Goal: Information Seeking & Learning: Learn about a topic

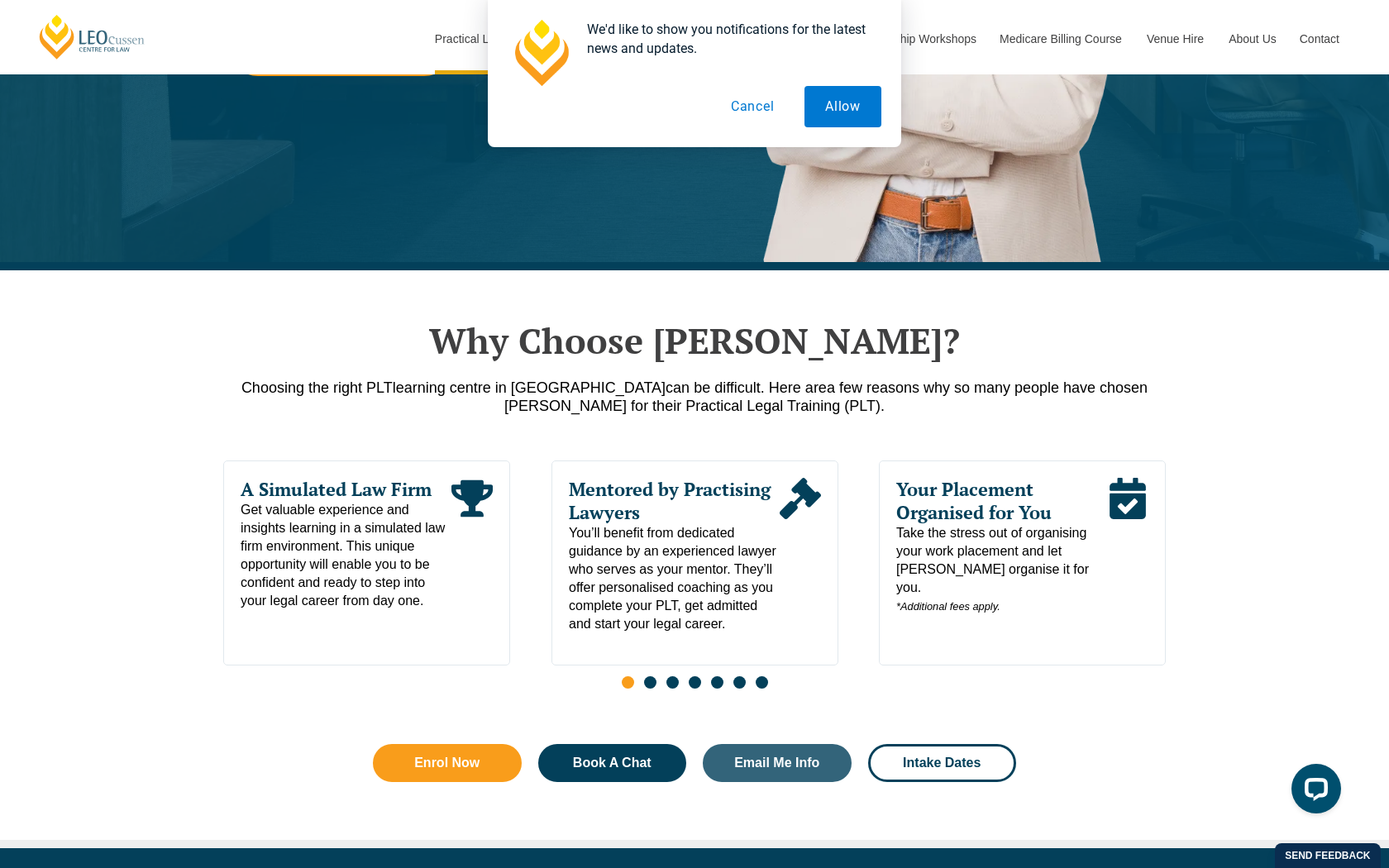
click at [760, 97] on button "Cancel" at bounding box center [752, 106] width 85 height 41
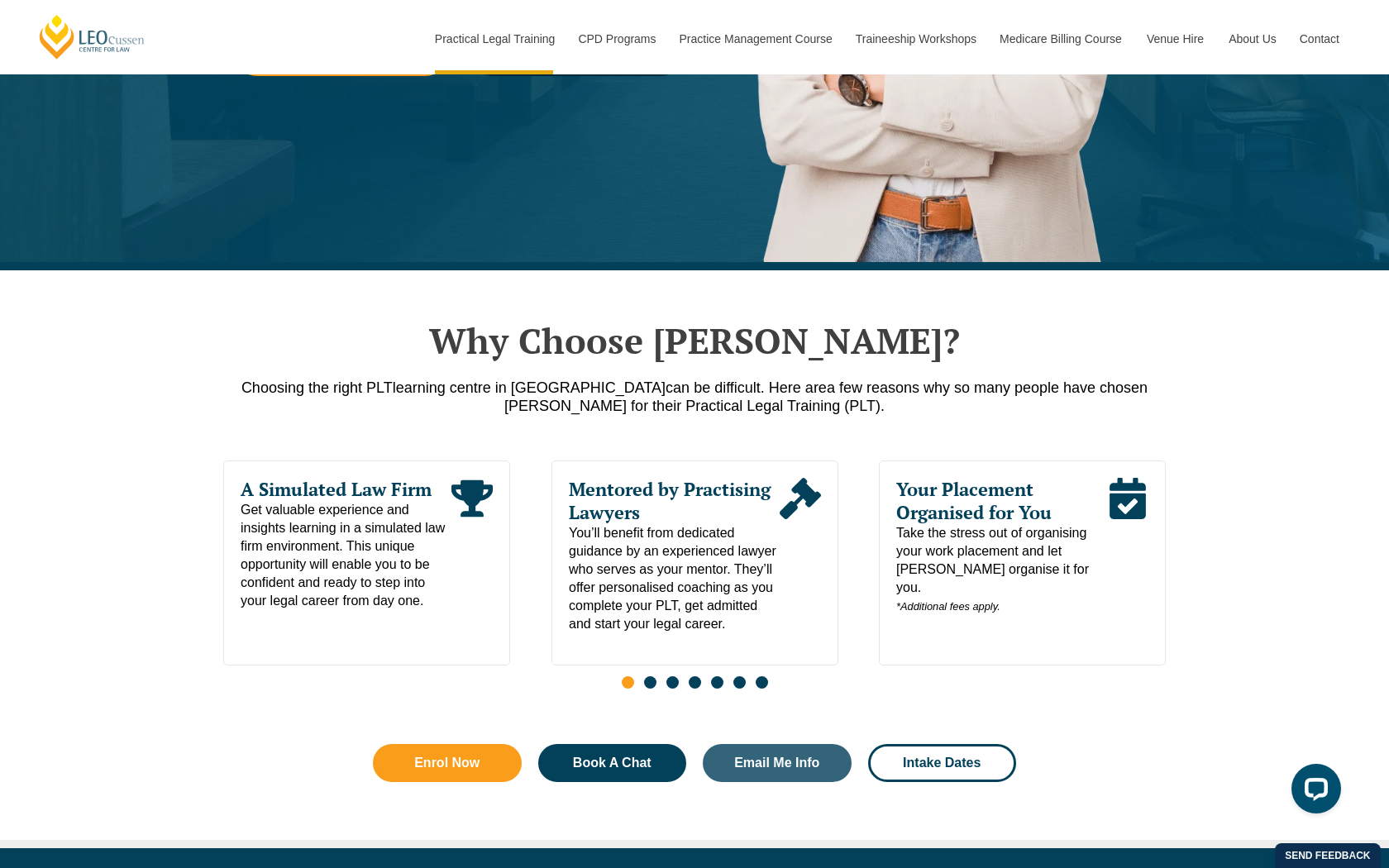
click at [650, 688] on span "Go to slide 2" at bounding box center [650, 683] width 13 height 13
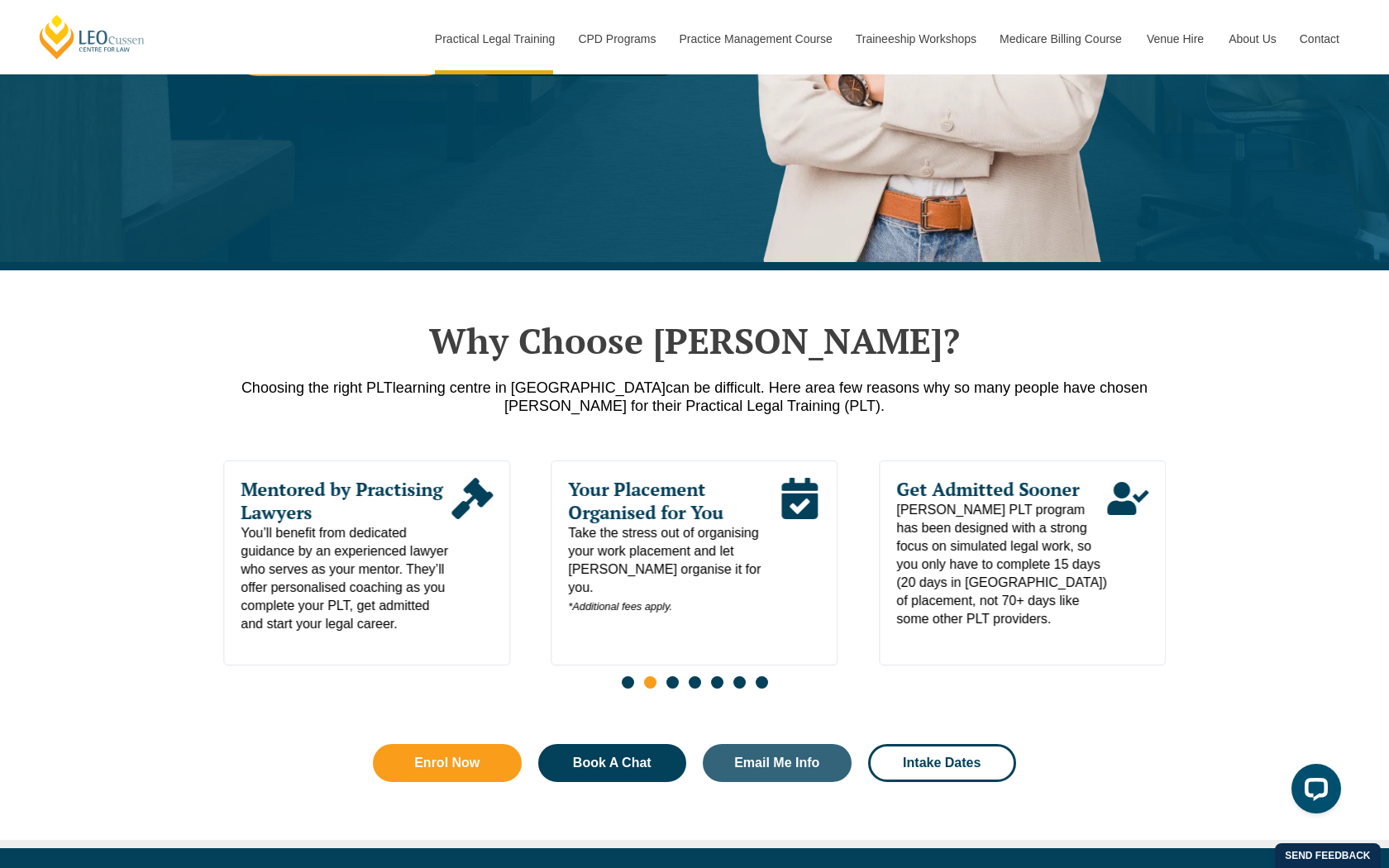
click at [617, 686] on div "Slides" at bounding box center [695, 684] width 943 height 19
click at [622, 686] on span "Go to slide 1" at bounding box center [628, 683] width 13 height 13
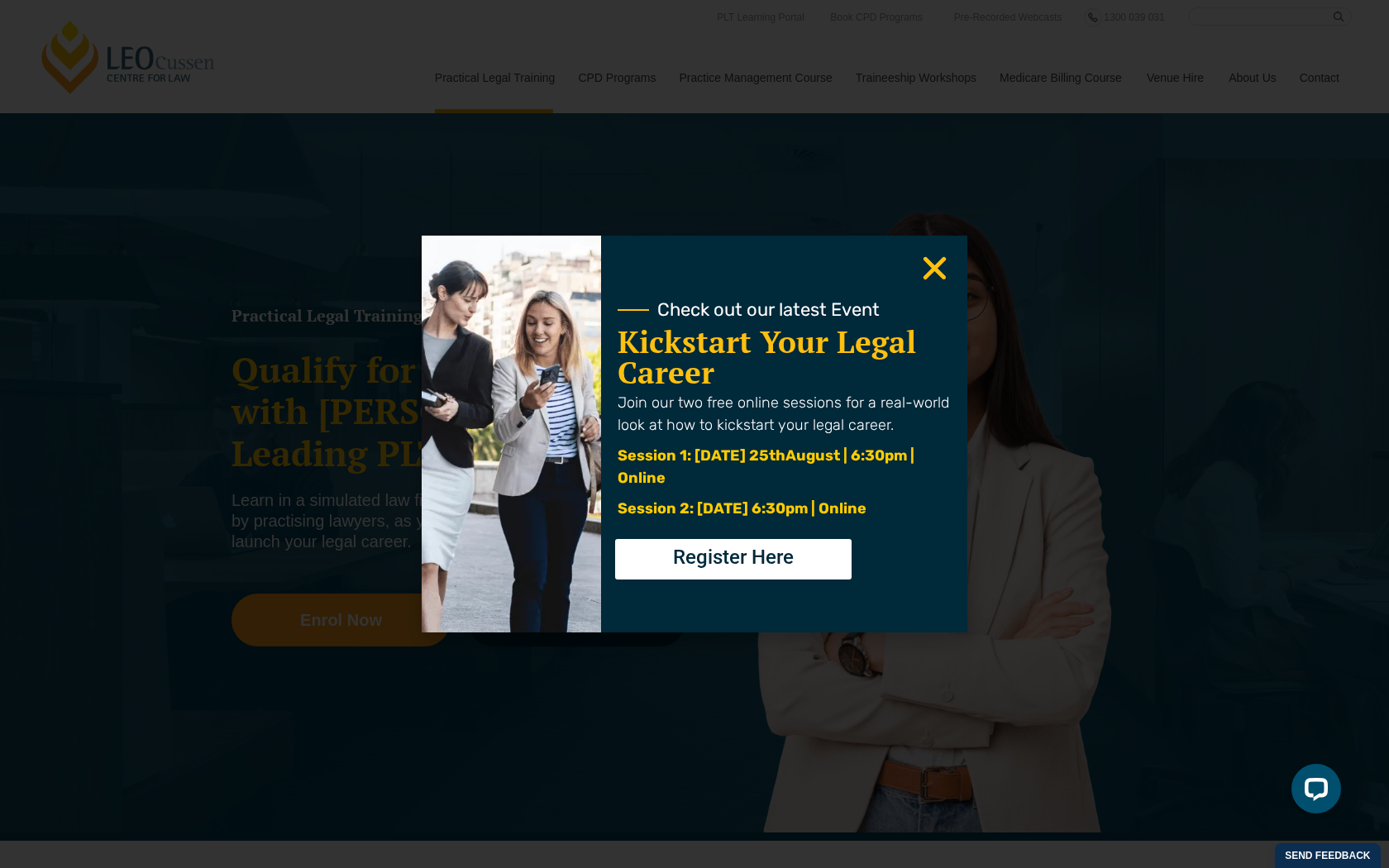
click at [939, 274] on use "Close" at bounding box center [935, 268] width 23 height 23
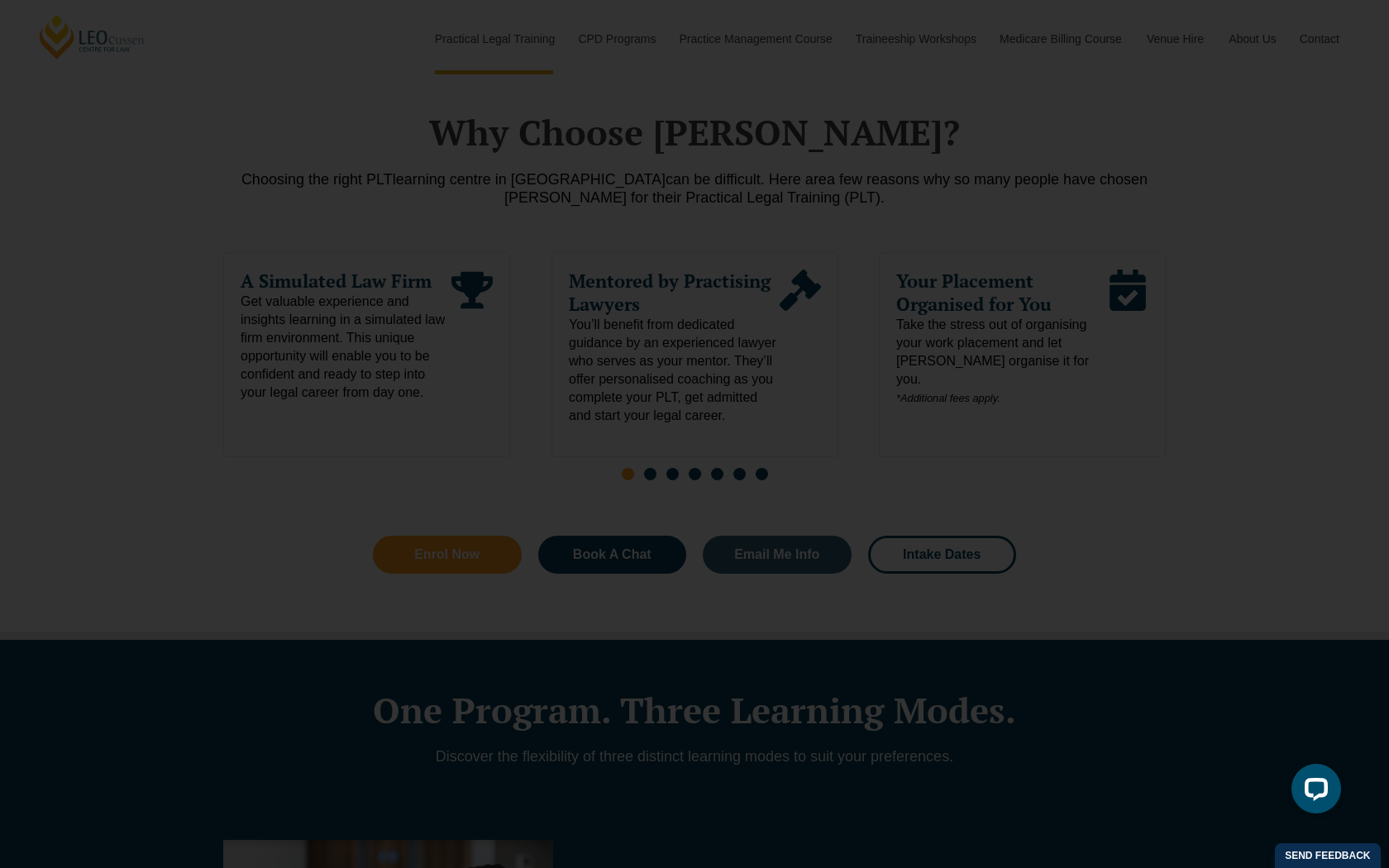
scroll to position [824, 0]
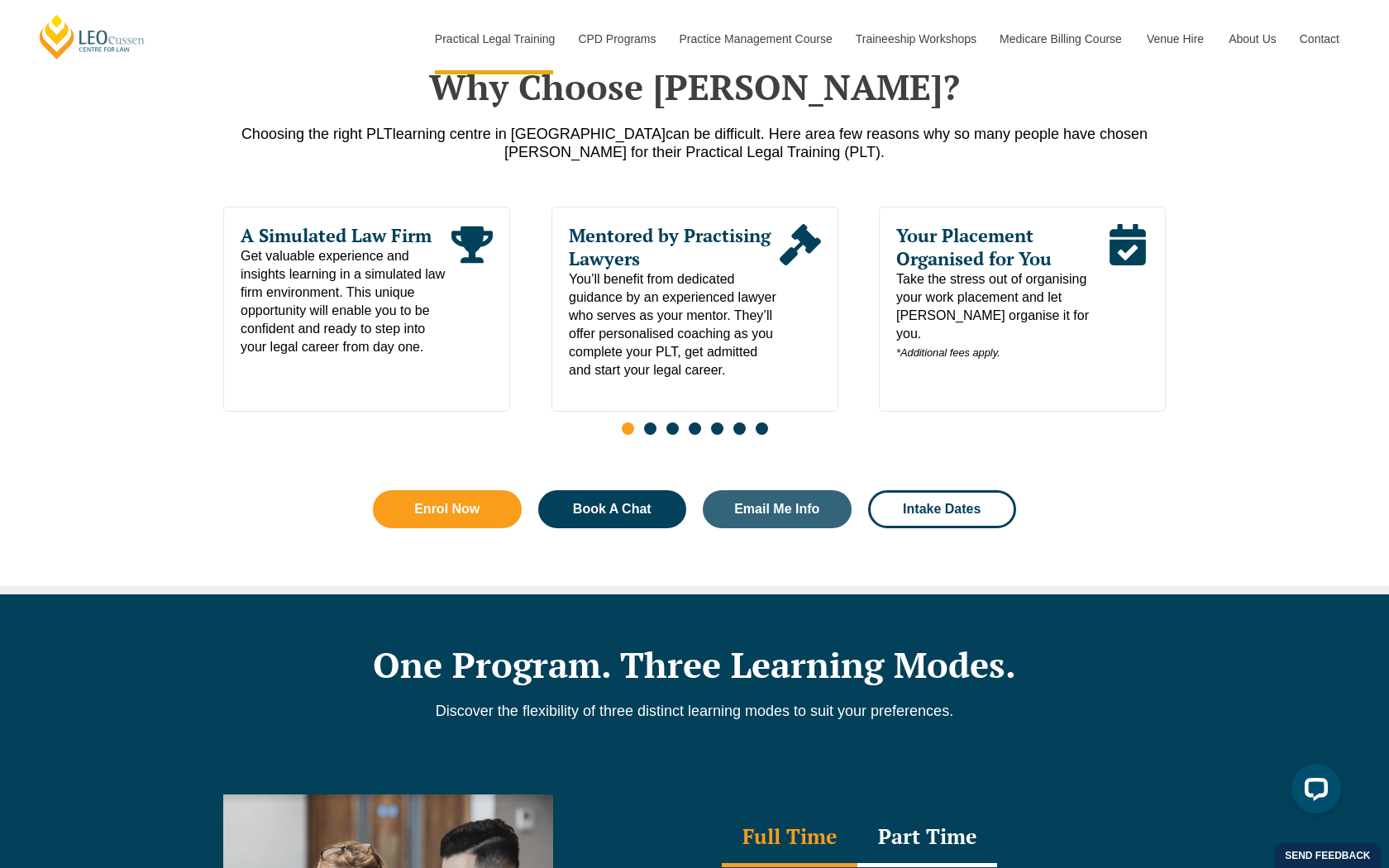
click at [649, 435] on span "Go to slide 2" at bounding box center [650, 429] width 13 height 13
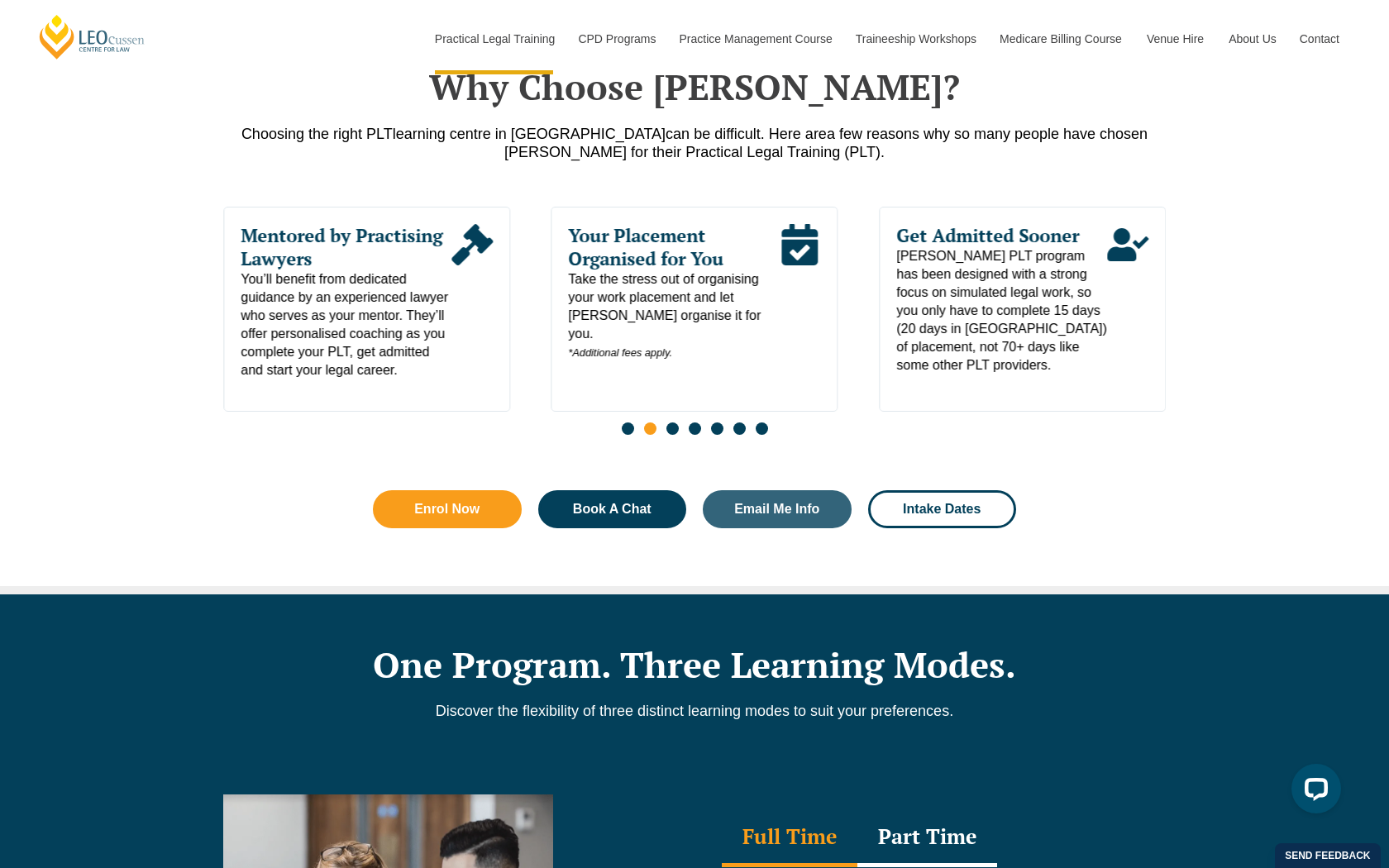
click at [676, 434] on span "Go to slide 3" at bounding box center [673, 429] width 13 height 13
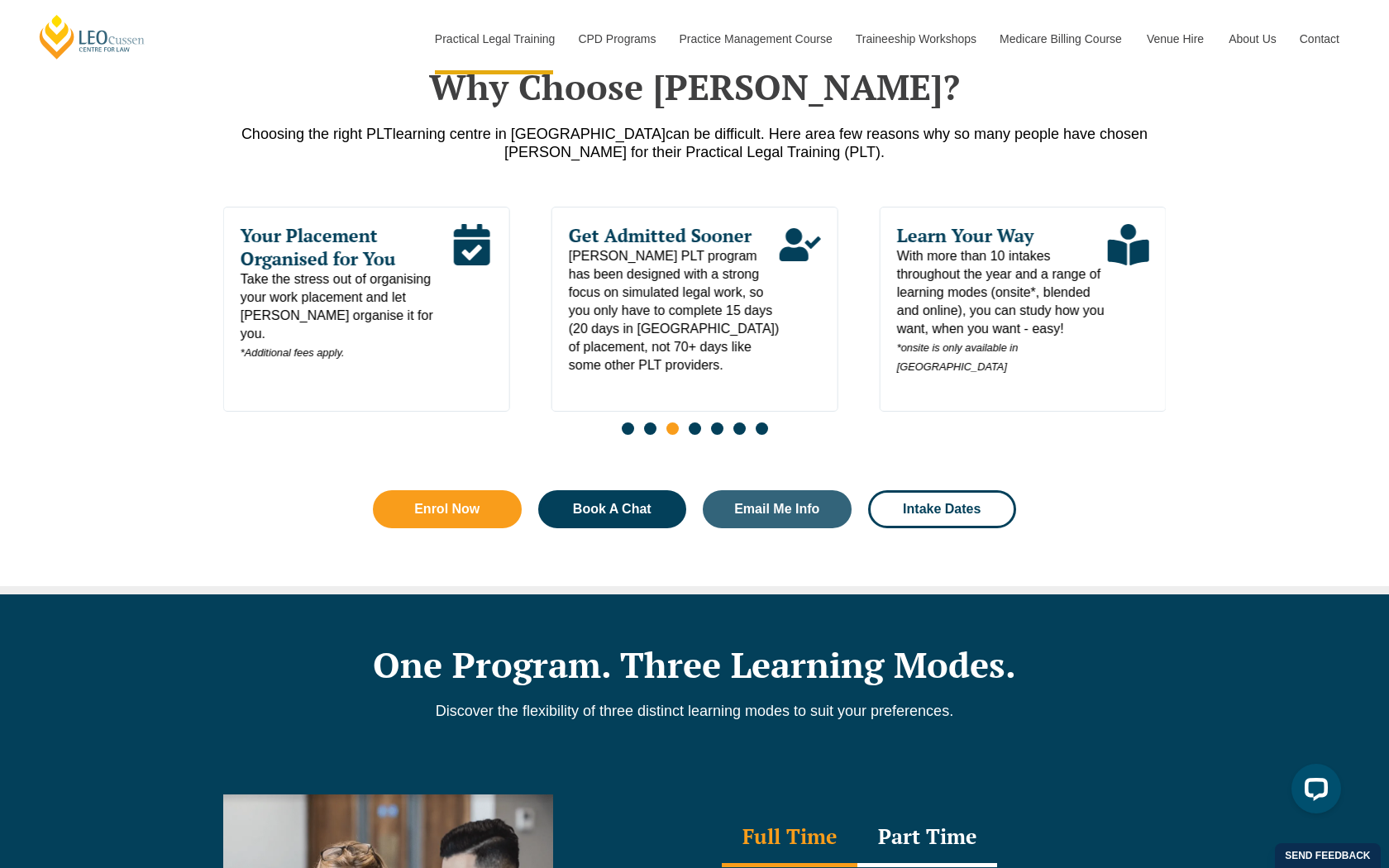
click at [676, 434] on span "Go to slide 3" at bounding box center [673, 429] width 13 height 13
click at [699, 429] on span "Go to slide 4" at bounding box center [695, 429] width 13 height 13
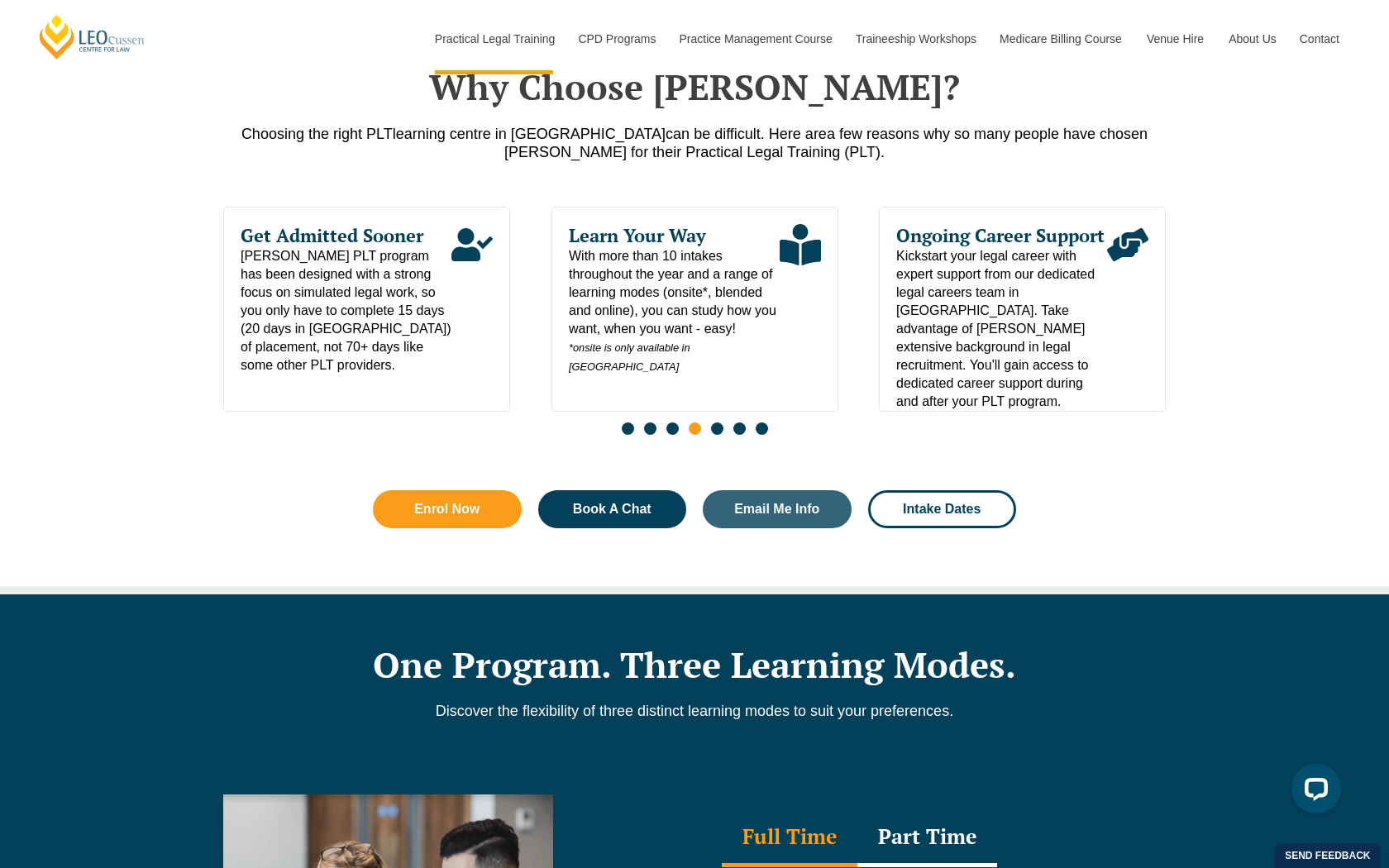
click at [716, 435] on span "Go to slide 5" at bounding box center [718, 429] width 13 height 13
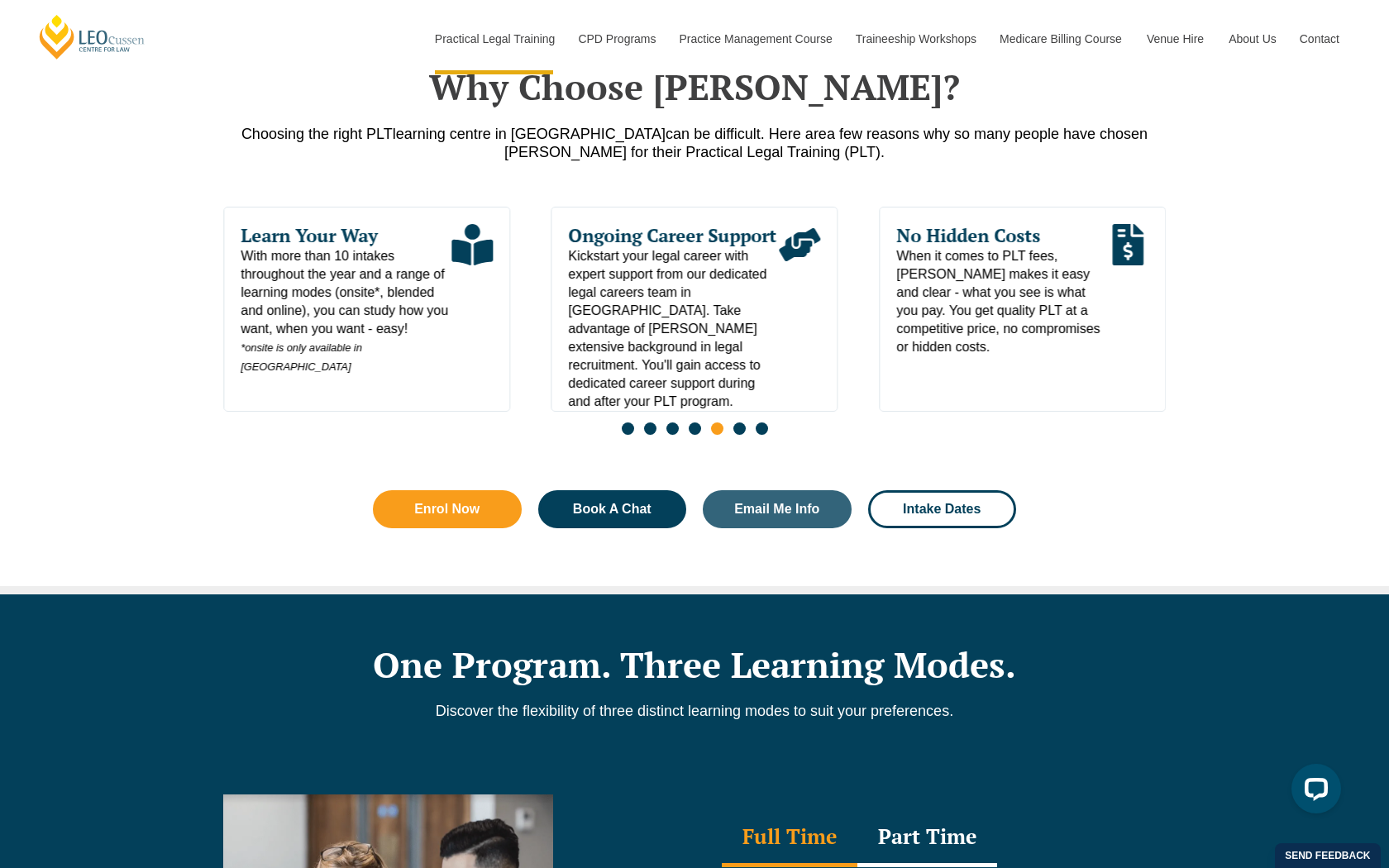
click at [741, 434] on span "Go to slide 6" at bounding box center [740, 429] width 13 height 13
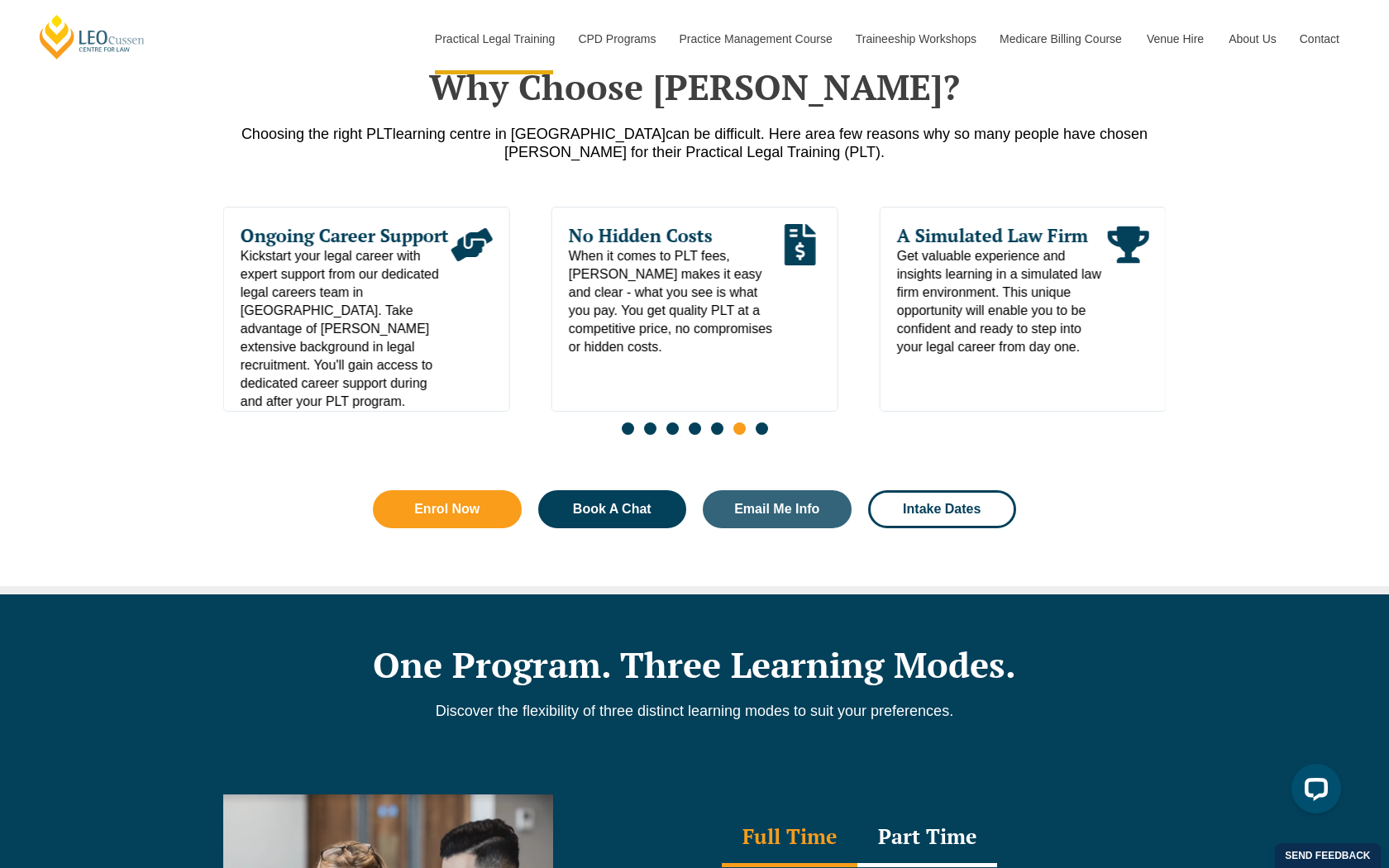
click at [756, 434] on span "Go to slide 7" at bounding box center [762, 429] width 13 height 13
